Goal: Information Seeking & Learning: Learn about a topic

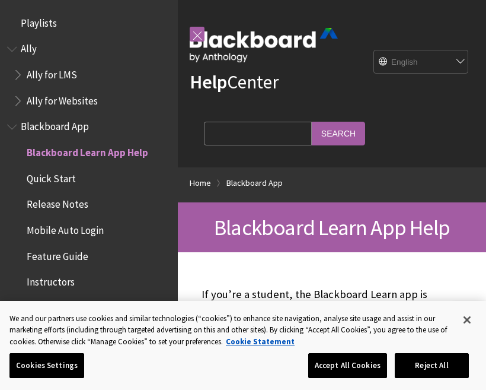
scroll to position [123, 0]
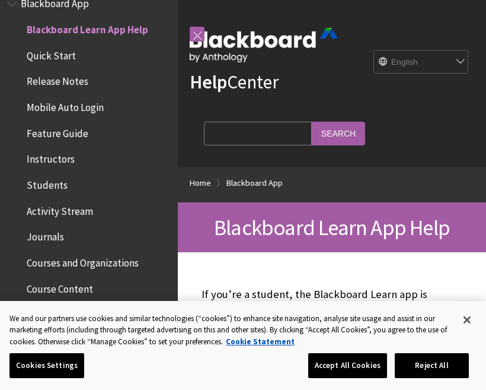
select select "/ar-sa/Blackboard_App"
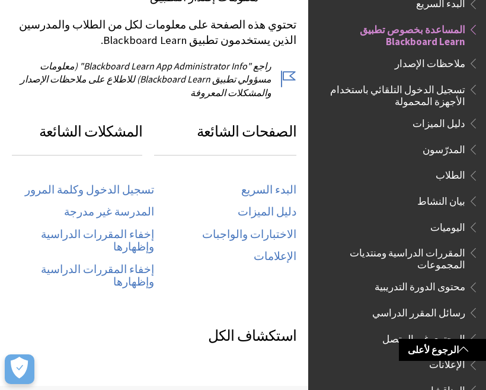
scroll to position [571, 0]
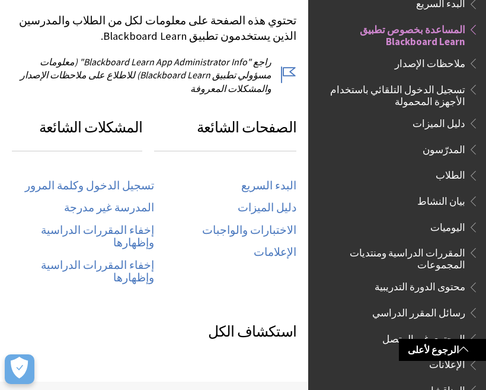
click at [128, 179] on link "تسجيل الدخول وكلمة المرور" at bounding box center [89, 186] width 129 height 14
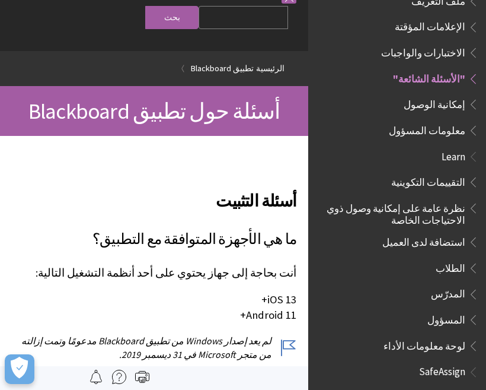
scroll to position [14, 0]
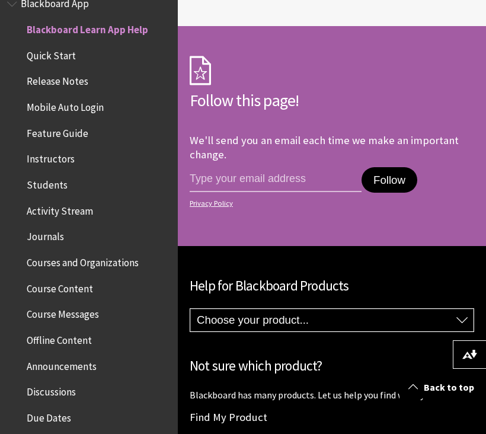
scroll to position [1159, 0]
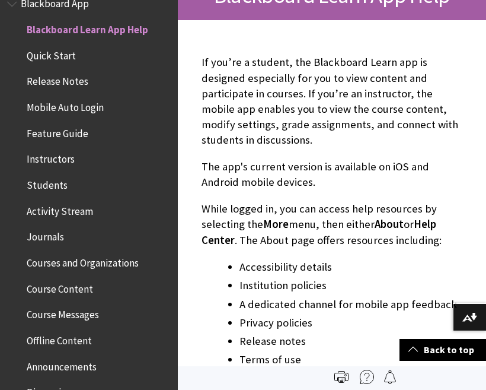
scroll to position [224, 0]
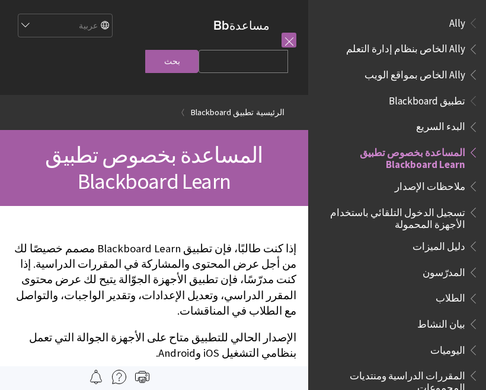
scroll to position [123, 0]
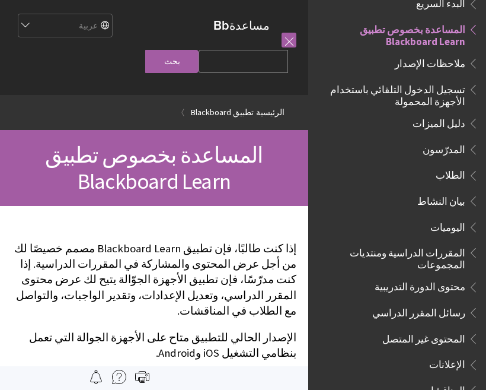
click at [454, 166] on span "الطلاب" at bounding box center [451, 174] width 30 height 16
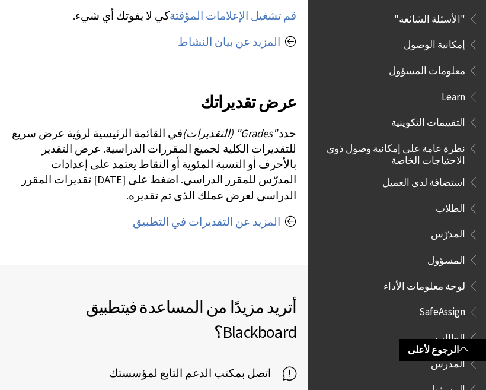
scroll to position [675, 0]
click at [456, 349] on link "الرجوع لأعلى" at bounding box center [442, 350] width 87 height 22
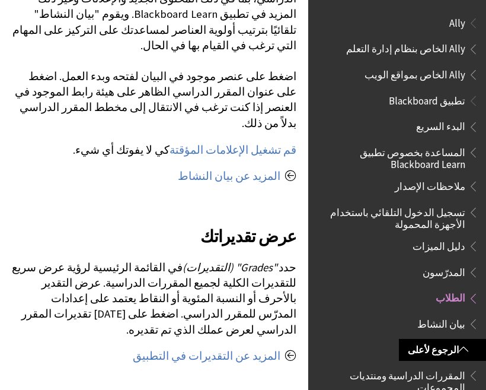
scroll to position [1306, 0]
